Goal: Task Accomplishment & Management: Complete application form

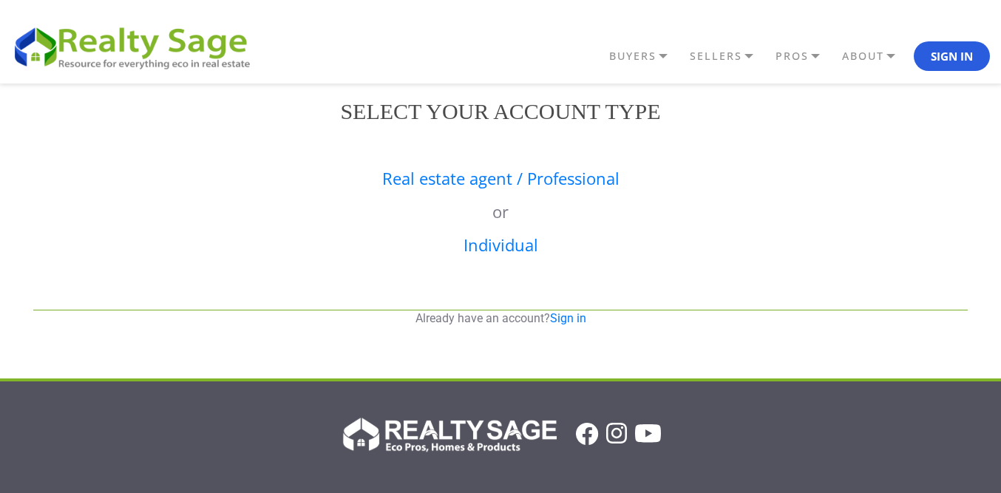
click at [526, 166] on div "Real estate agent / Professional or Individual" at bounding box center [500, 221] width 957 height 148
click at [529, 186] on link "Real estate agent / Professional" at bounding box center [500, 178] width 237 height 22
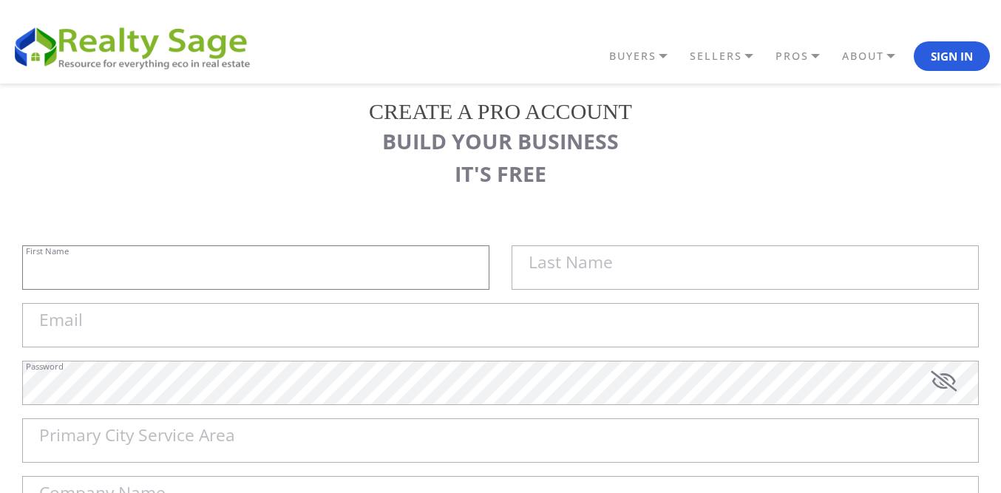
click at [233, 270] on input "First Name" at bounding box center [255, 267] width 467 height 44
paste input "Sell My House Fast [GEOGRAPHIC_DATA] | As Is Cash Home Buyers Kirkwood"
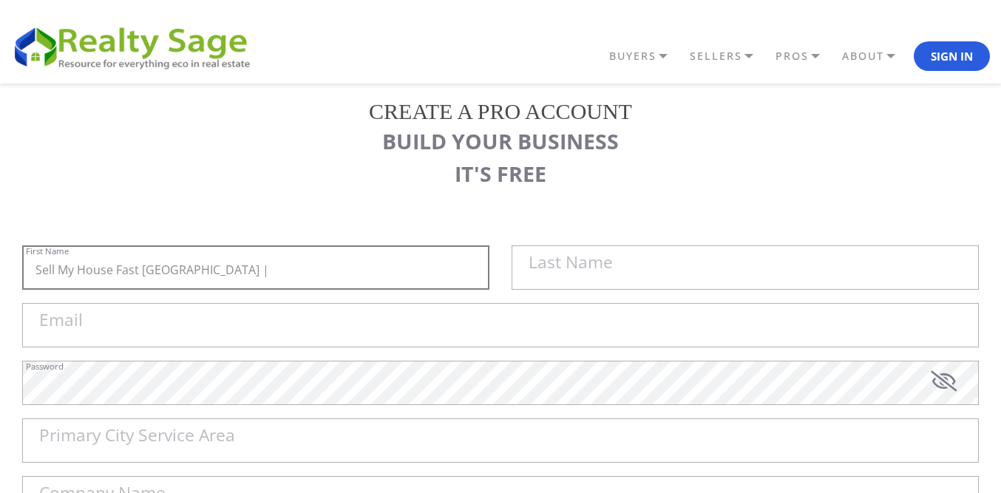
type input "Sell My House Fast [GEOGRAPHIC_DATA] |"
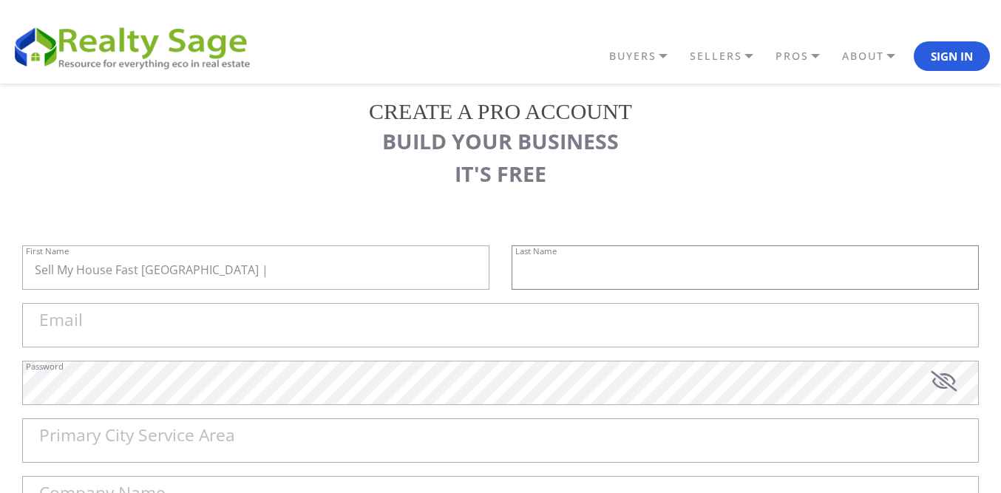
paste input "As Is Cash Home Buyers Kirkwood"
type input "As Is Cash Home Buyers Kirkwood"
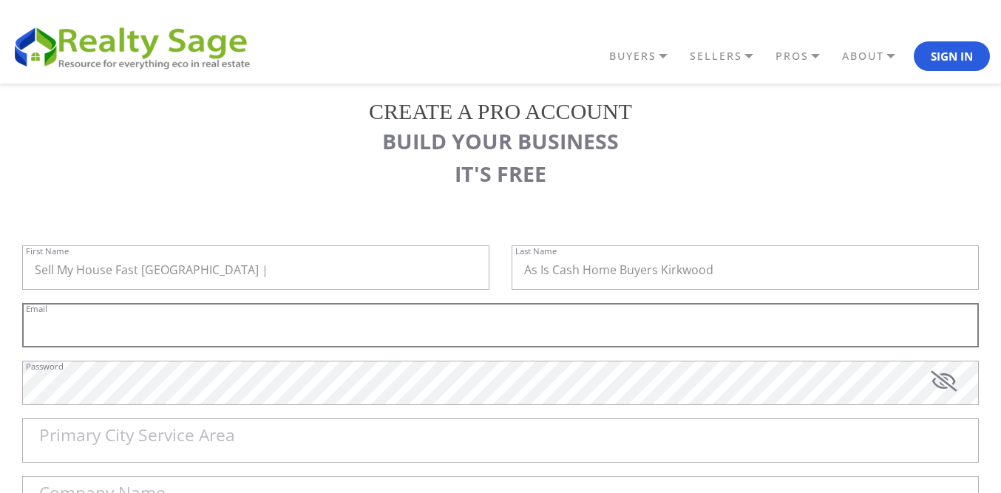
paste input "[EMAIL_ADDRESS][DOMAIN_NAME]"
type input "[EMAIL_ADDRESS][DOMAIN_NAME]"
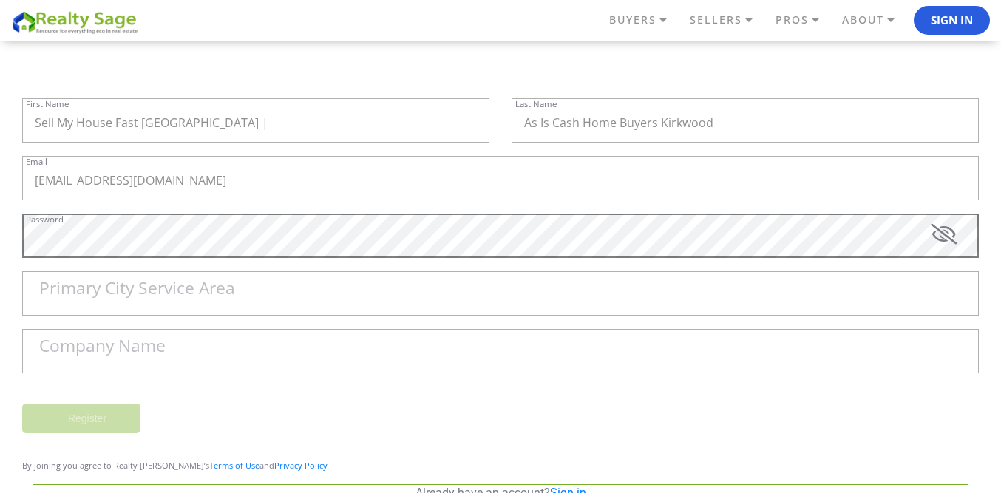
scroll to position [148, 0]
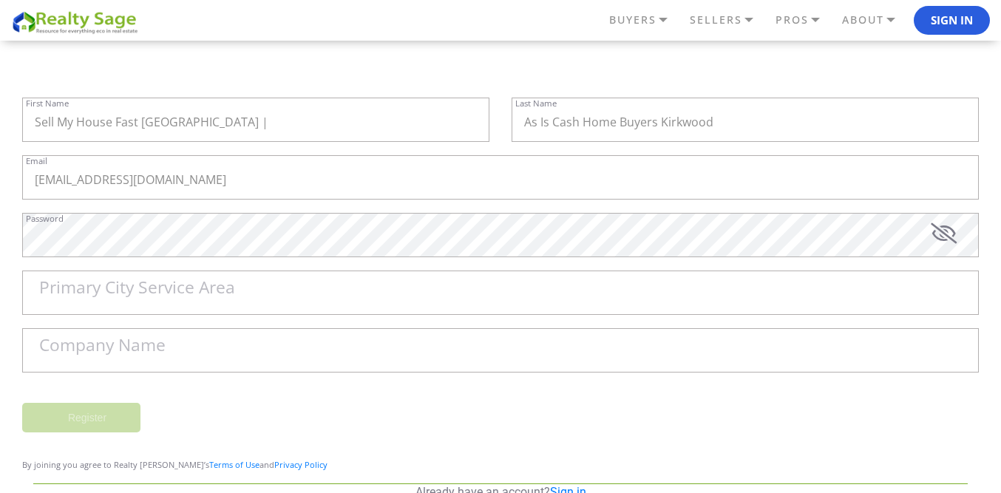
click at [112, 266] on div "Password" at bounding box center [500, 242] width 957 height 58
click at [92, 294] on label "Primary City Service Area" at bounding box center [137, 287] width 196 height 17
click at [92, 294] on input "Primary City Service Area" at bounding box center [500, 293] width 957 height 44
paste input "[PERSON_NAME]"
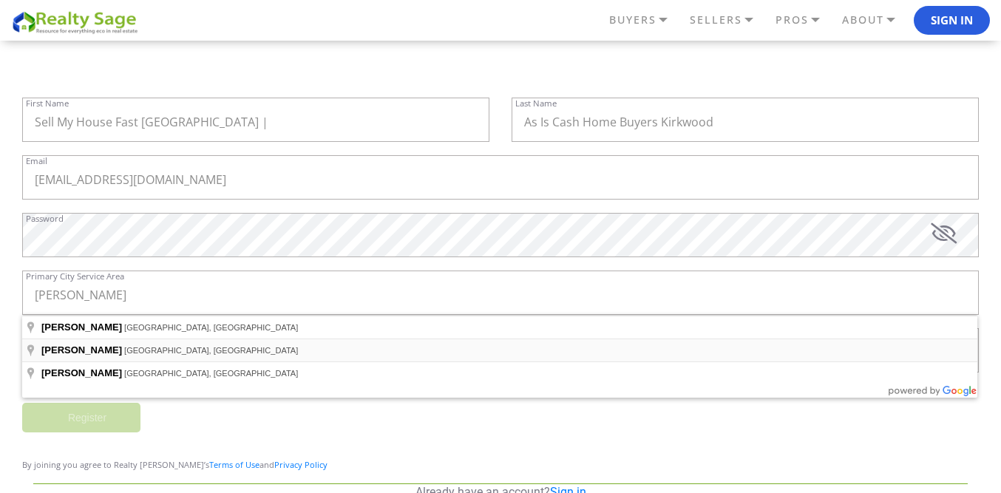
type input "Fenton, MO, USA"
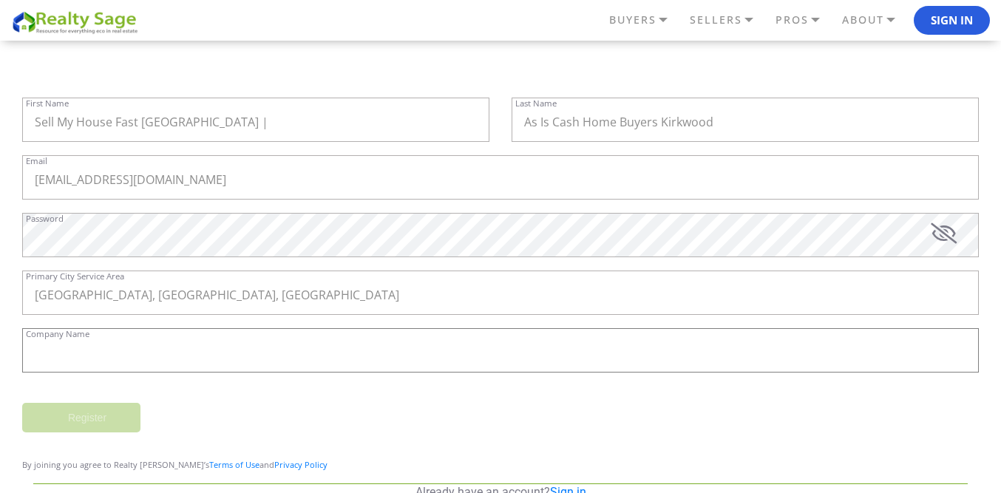
click at [173, 351] on input "Company Name" at bounding box center [500, 350] width 957 height 44
paste input "Sell My House Fast [GEOGRAPHIC_DATA] | As Is Cash Home Buyers Kirkwood"
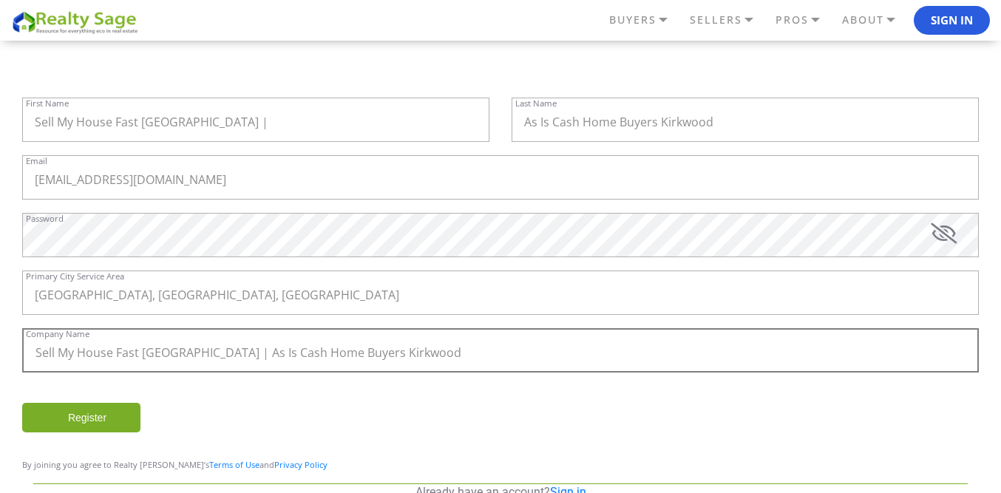
type input "Sell My House Fast St Louis | As Is Cash Home Buyers Kirkwood"
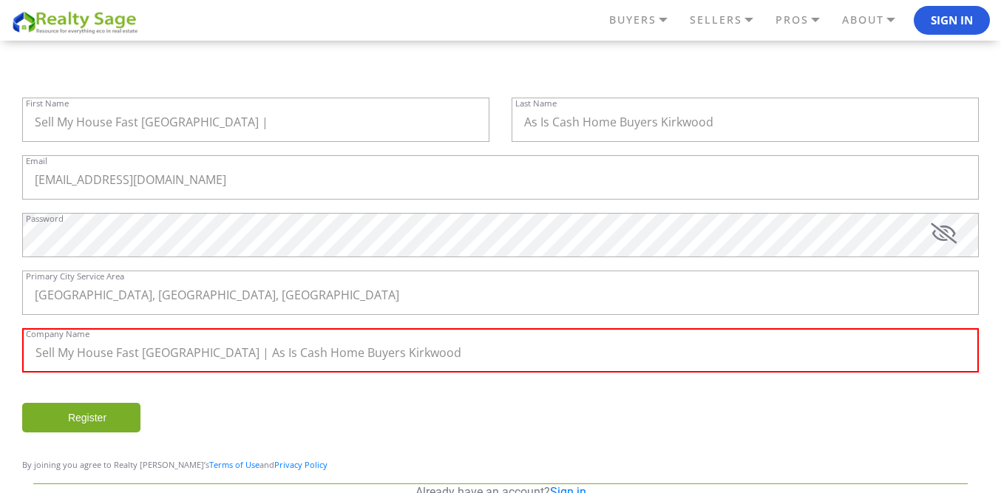
click at [77, 410] on input "Register" at bounding box center [81, 418] width 118 height 30
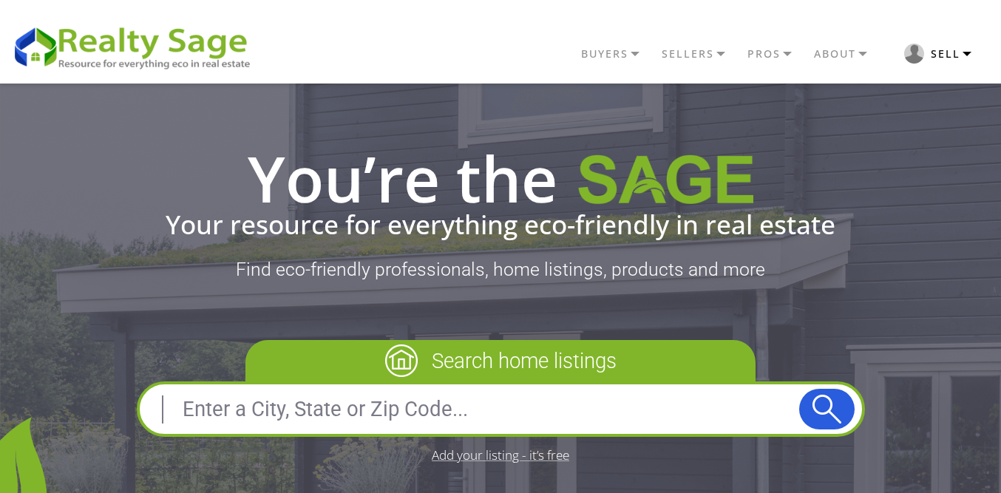
click at [952, 53] on button "Sell" at bounding box center [938, 53] width 104 height 35
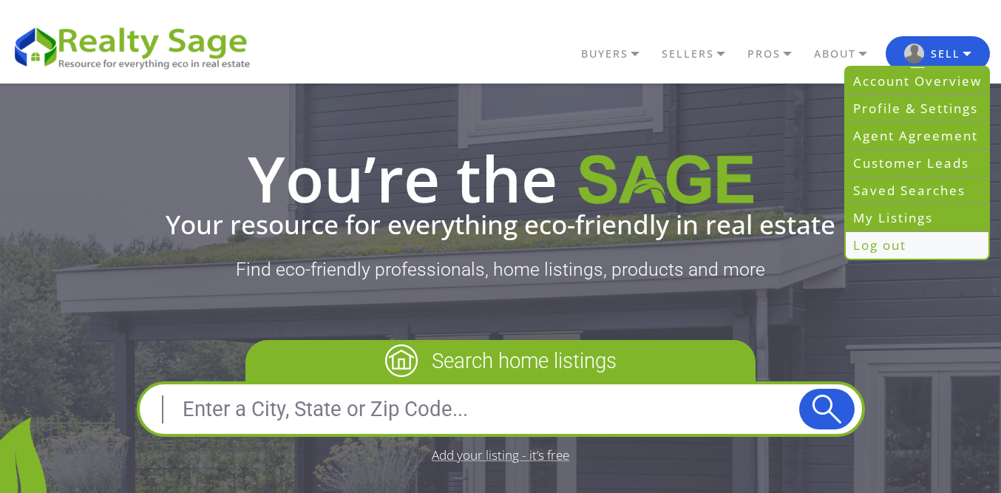
click at [889, 240] on link "Log out" at bounding box center [917, 245] width 143 height 27
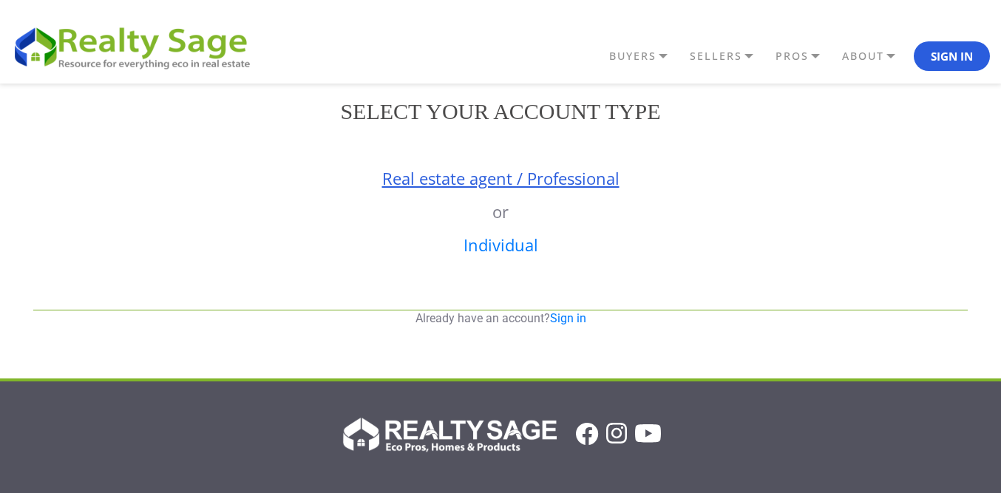
click at [477, 182] on link "Real estate agent / Professional" at bounding box center [500, 178] width 237 height 22
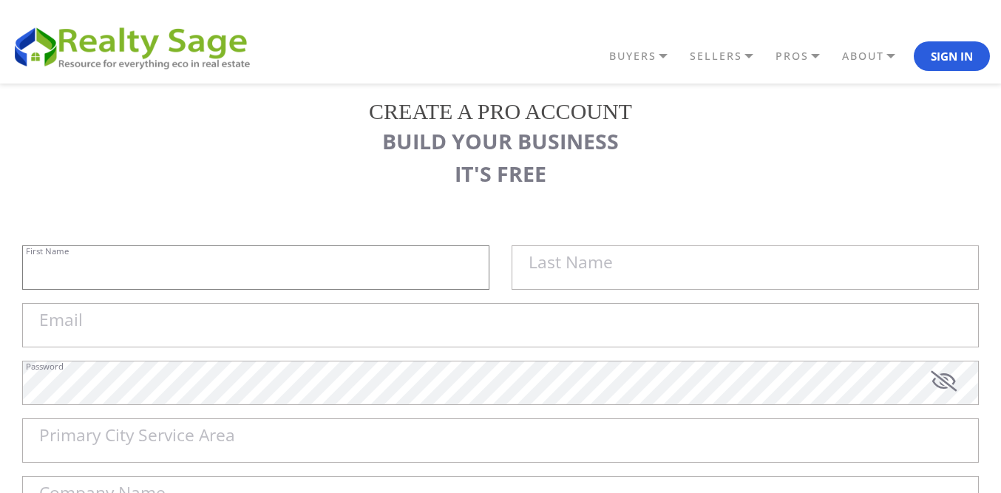
click at [235, 266] on input "First Name" at bounding box center [255, 267] width 467 height 44
paste input "Sell My House Fast [GEOGRAPHIC_DATA] |"
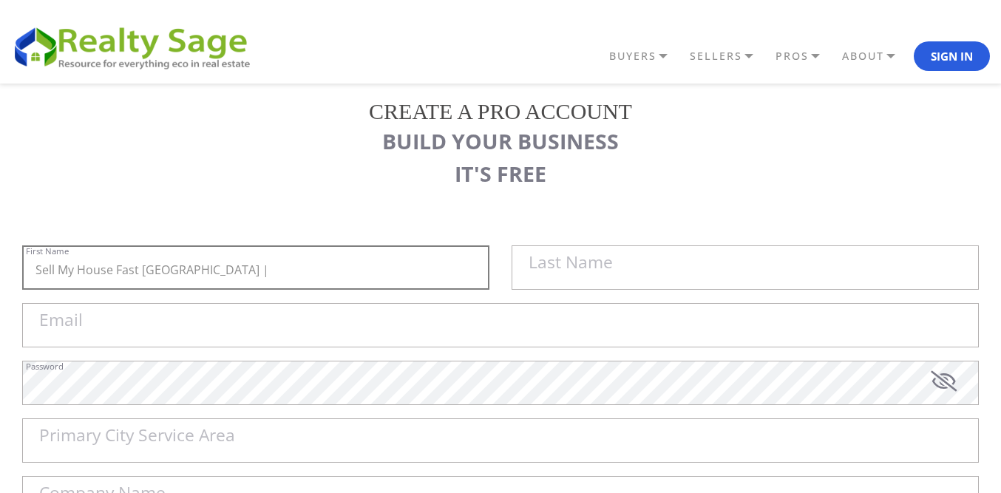
type input "Sell My House Fast [GEOGRAPHIC_DATA] |"
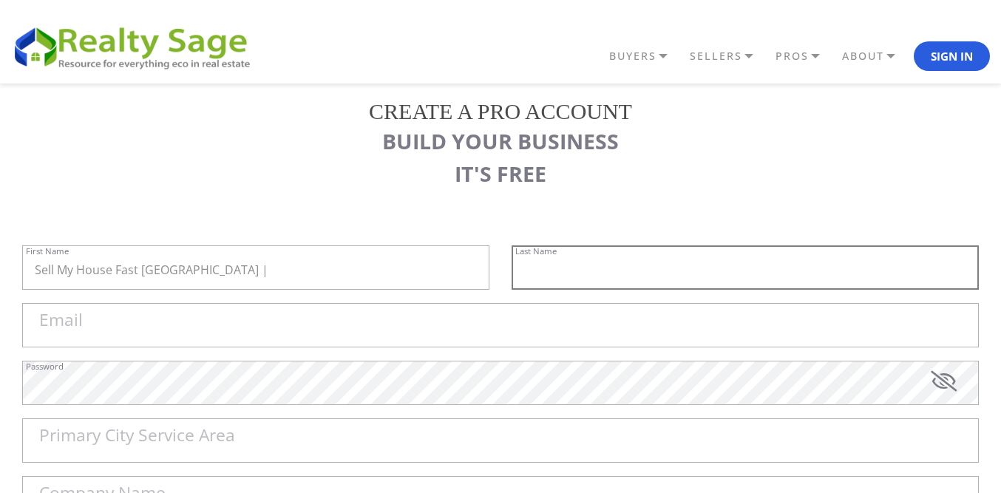
paste input "As Is Cash Home Buyers Kirkwood"
type input "As Is Cash Home Buyers Kirkwood"
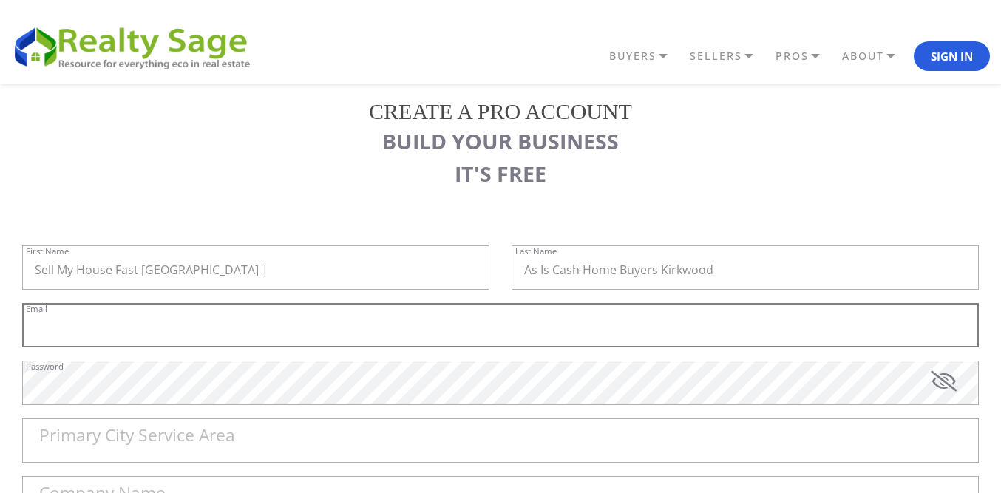
paste input "[EMAIL_ADDRESS][DOMAIN_NAME]"
type input "[EMAIL_ADDRESS][DOMAIN_NAME]"
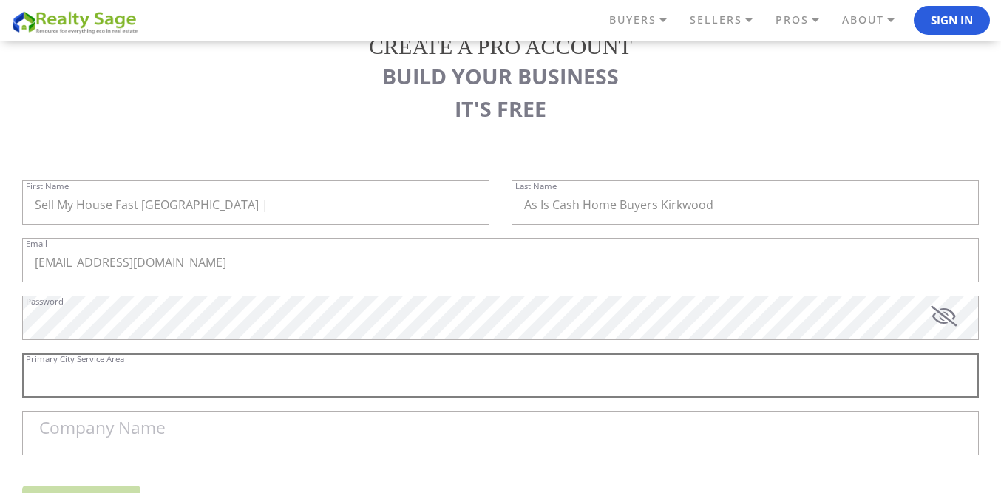
scroll to position [148, 0]
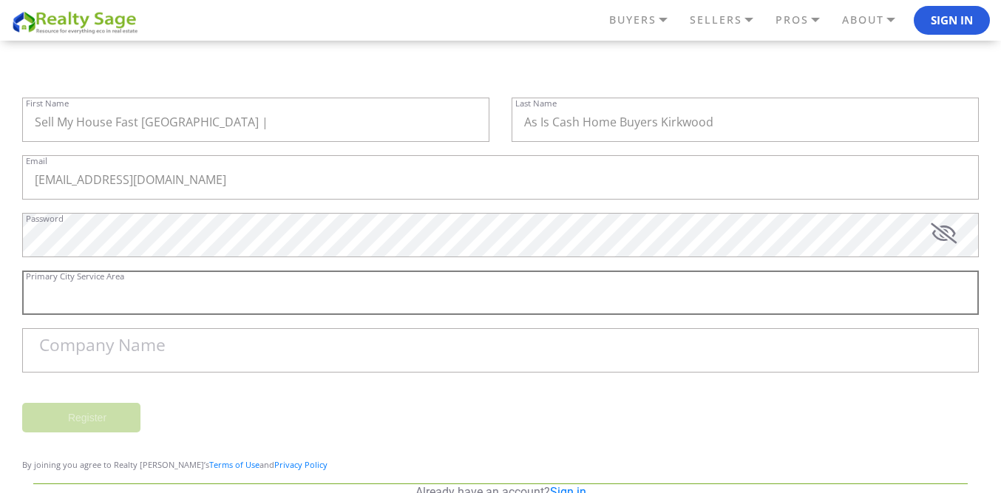
paste input "[PERSON_NAME]"
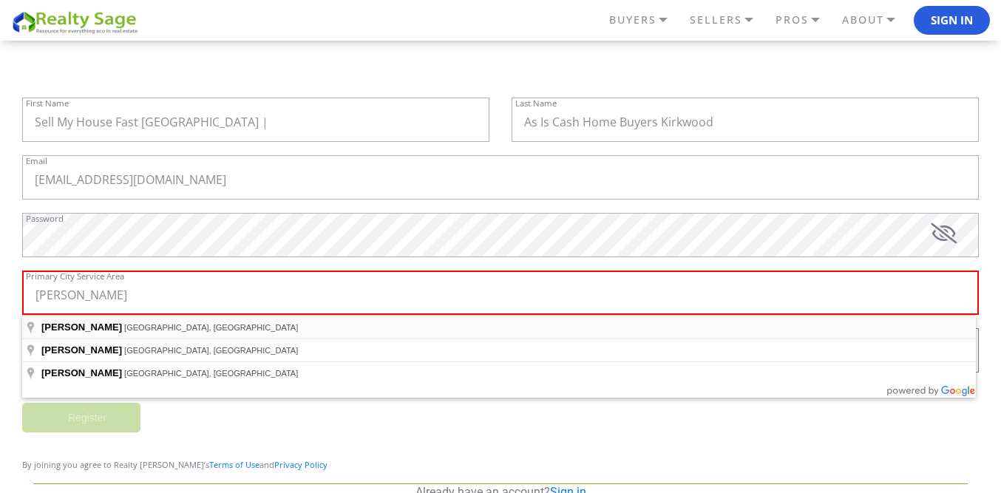
type input "[GEOGRAPHIC_DATA], [GEOGRAPHIC_DATA], [GEOGRAPHIC_DATA]"
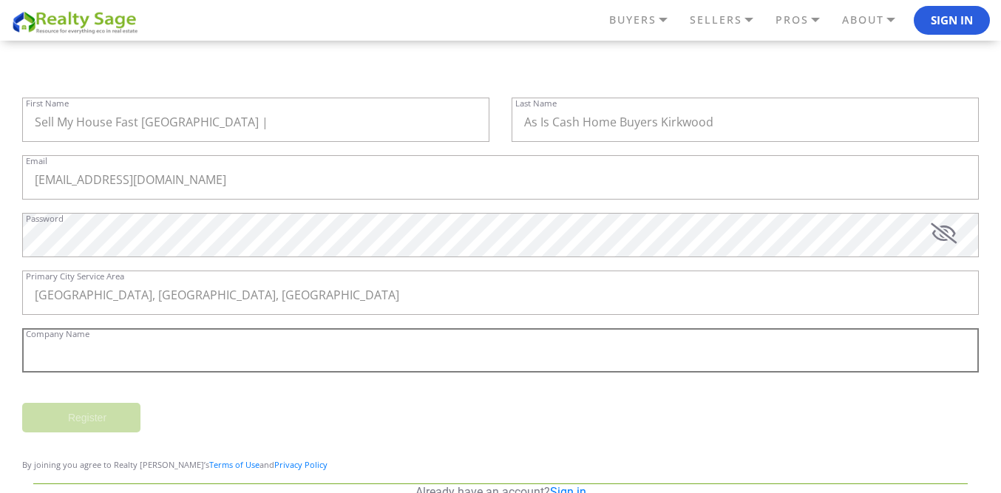
paste input "Sell My House Fast [GEOGRAPHIC_DATA] | As Is Cash Home Buyers Kirkwood"
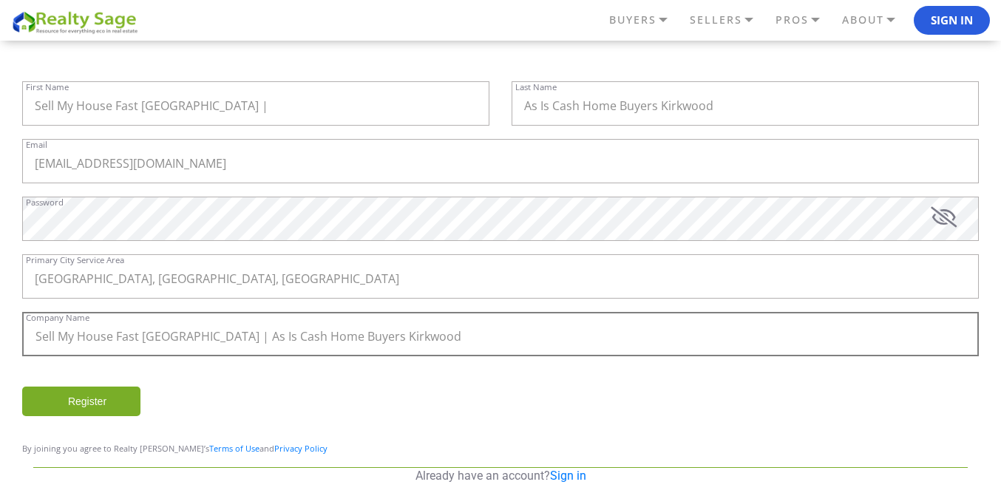
scroll to position [169, 0]
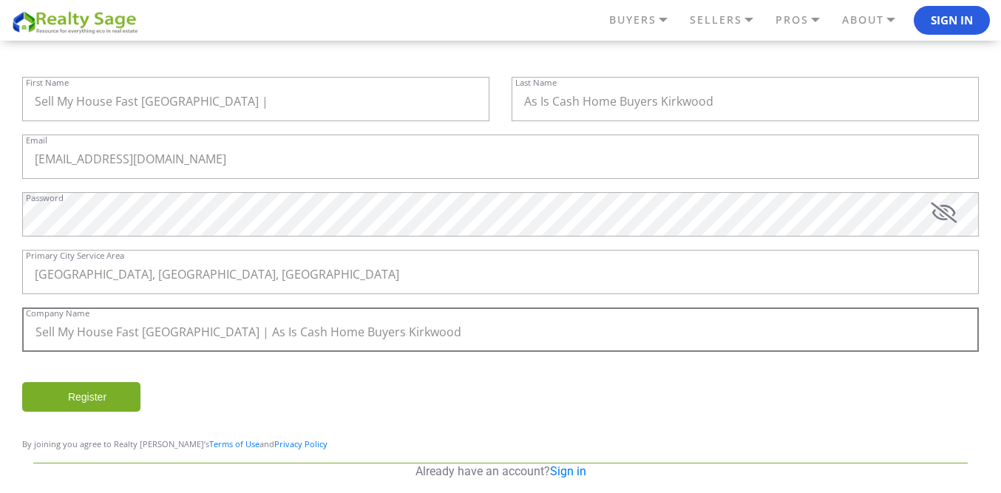
type input "Sell My House Fast [GEOGRAPHIC_DATA] | As Is Cash Home Buyers Kirkwood"
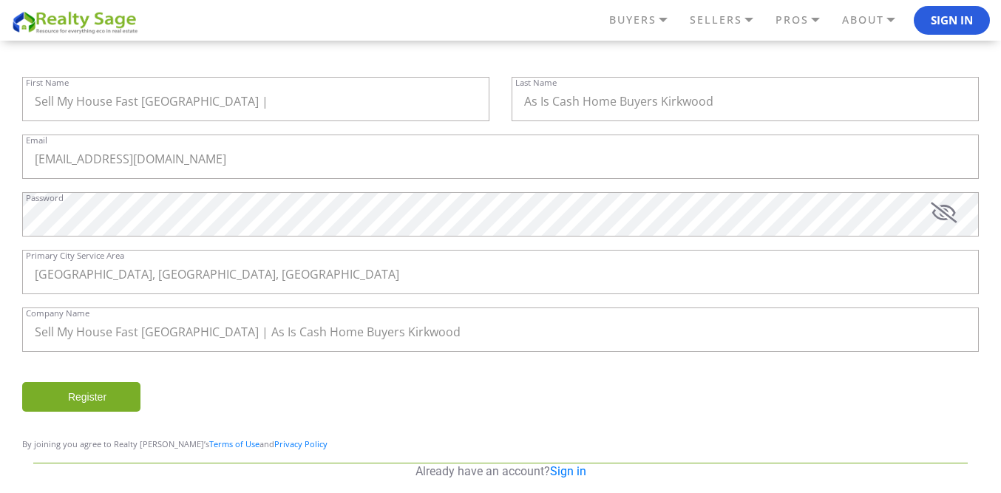
click at [112, 399] on input "Register" at bounding box center [81, 397] width 118 height 30
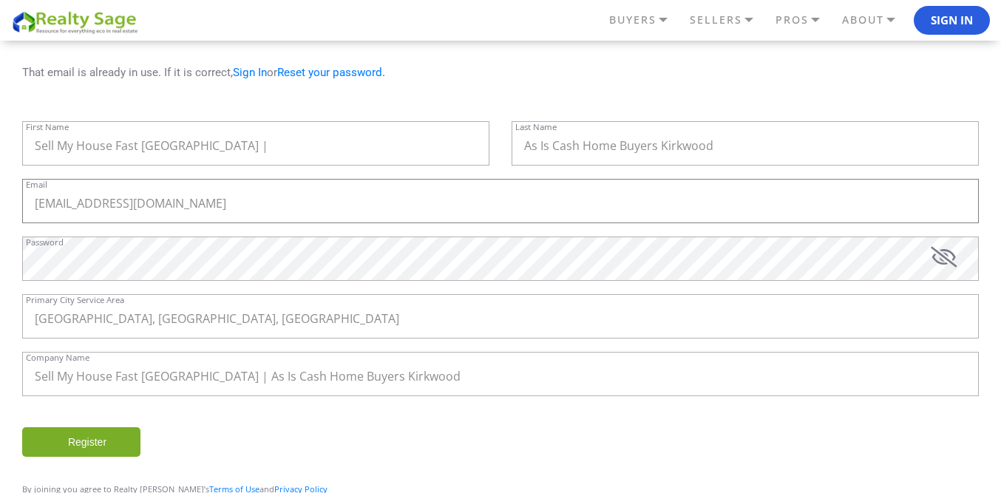
click at [130, 208] on input "[EMAIL_ADDRESS][DOMAIN_NAME]" at bounding box center [500, 201] width 957 height 44
click at [927, 25] on button "Sign In" at bounding box center [952, 21] width 76 height 30
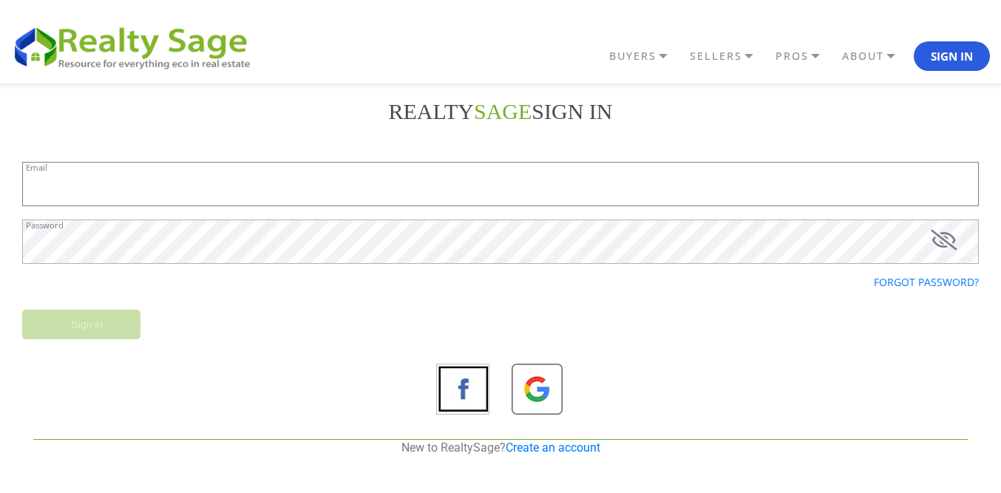
click at [321, 196] on input "Email" at bounding box center [500, 184] width 957 height 44
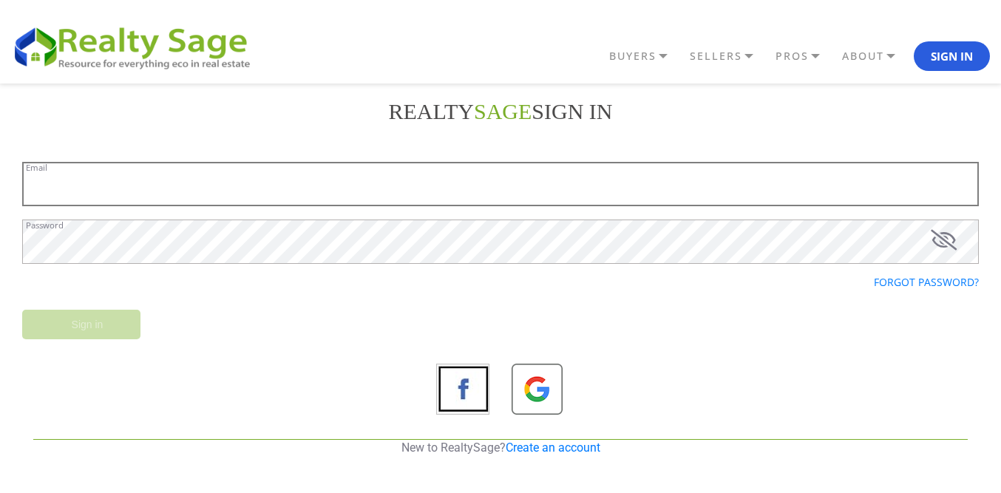
paste input "[EMAIL_ADDRESS][DOMAIN_NAME]"
type input "[EMAIL_ADDRESS][DOMAIN_NAME]"
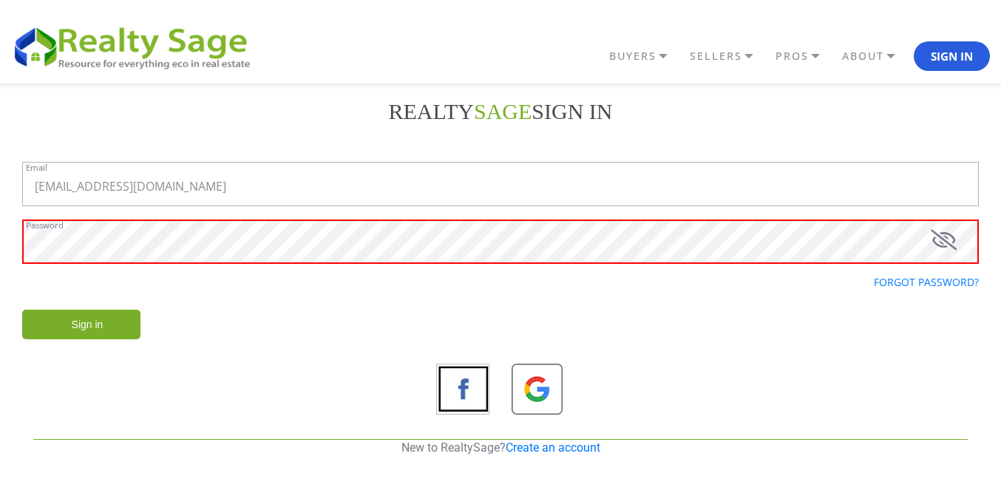
click at [92, 325] on input "Sign in" at bounding box center [81, 325] width 118 height 30
